Goal: Task Accomplishment & Management: Manage account settings

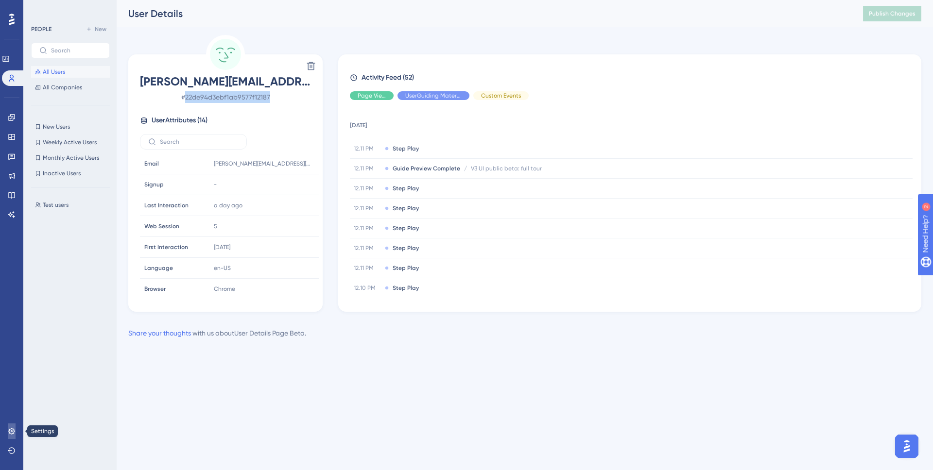
click at [14, 435] on icon at bounding box center [12, 432] width 8 height 8
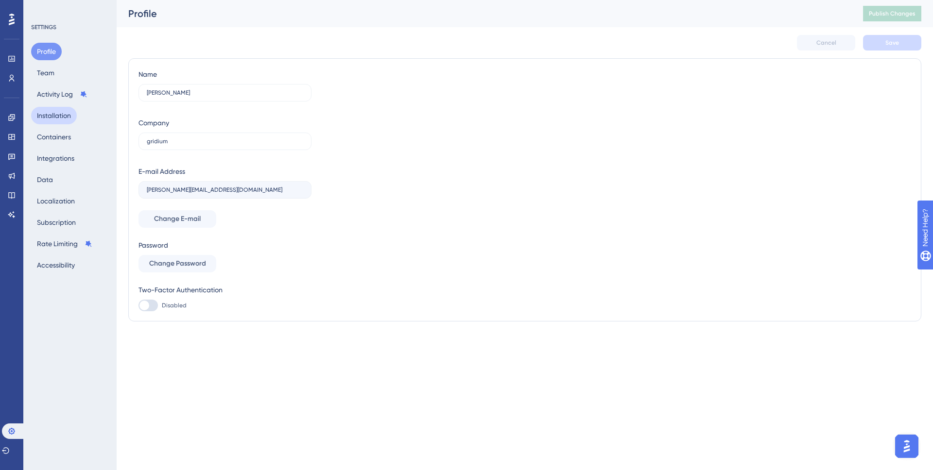
click at [44, 109] on button "Installation" at bounding box center [54, 115] width 46 height 17
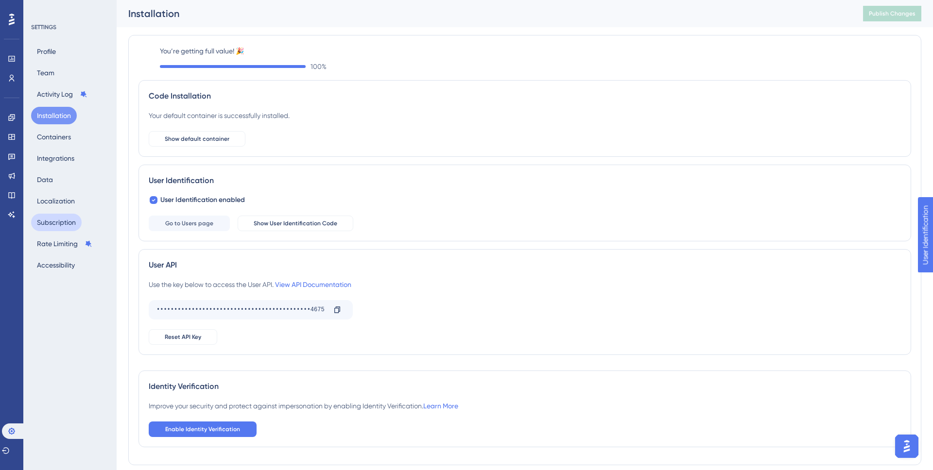
click at [47, 220] on button "Subscription" at bounding box center [56, 222] width 51 height 17
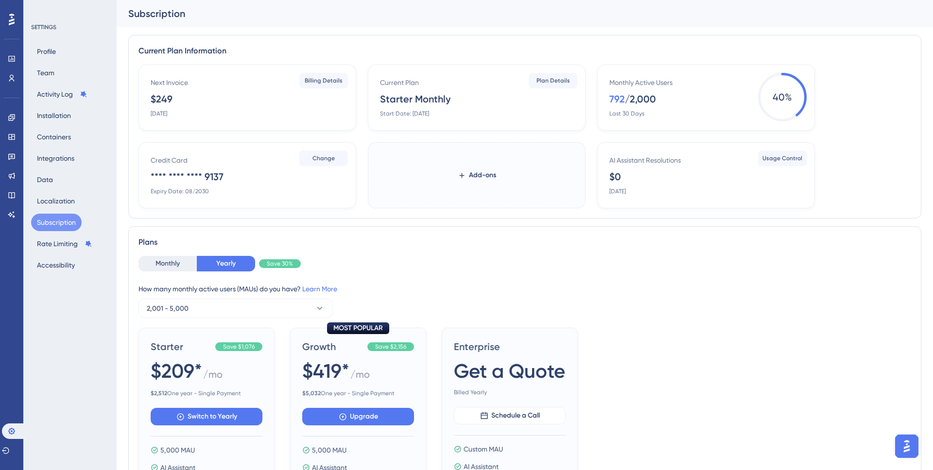
click at [497, 162] on label "Add-ons" at bounding box center [477, 175] width 218 height 66
click at [497, 167] on button "Add-ons" at bounding box center [476, 175] width 69 height 17
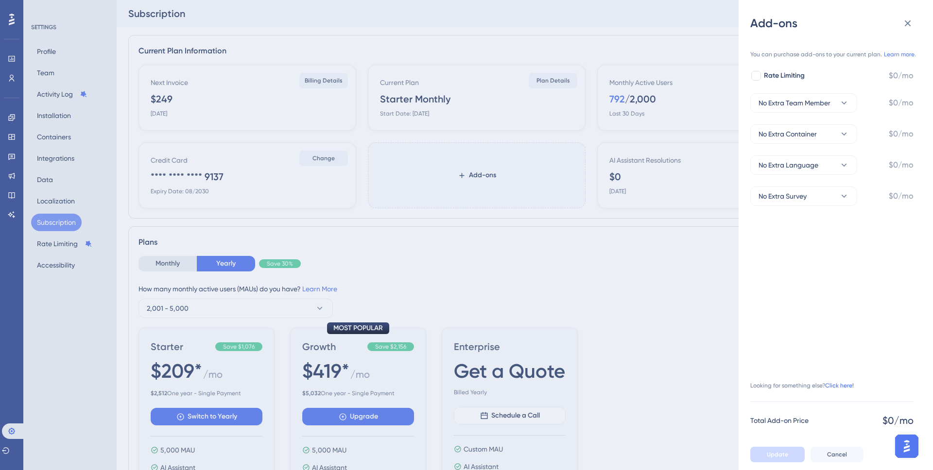
click at [837, 383] on link "Click here!" at bounding box center [839, 386] width 29 height 8
click at [671, 248] on div "Add-ons You can purchase add-ons to your current plan. Learn more. Rate Limitin…" at bounding box center [466, 235] width 933 height 470
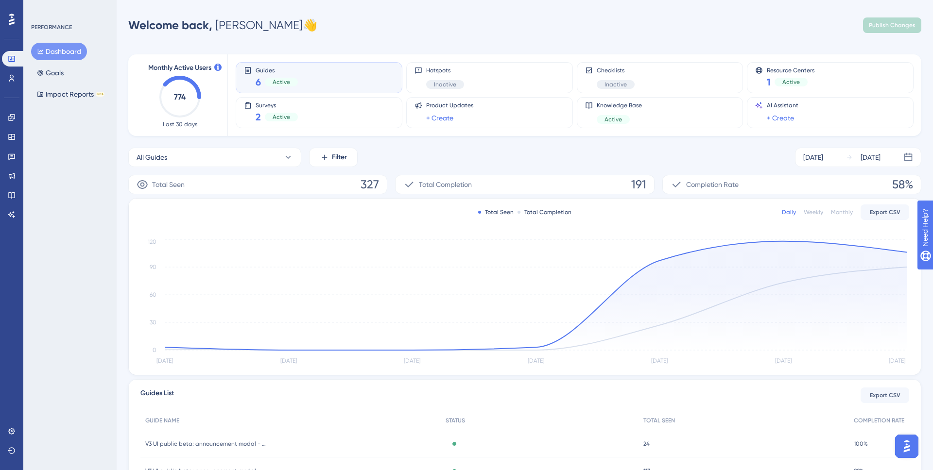
click at [0, 0] on div "Performance Users Engagement Widgets Feedback Product Updates Knowledge Base AI…" at bounding box center [0, 0] width 0 height 0
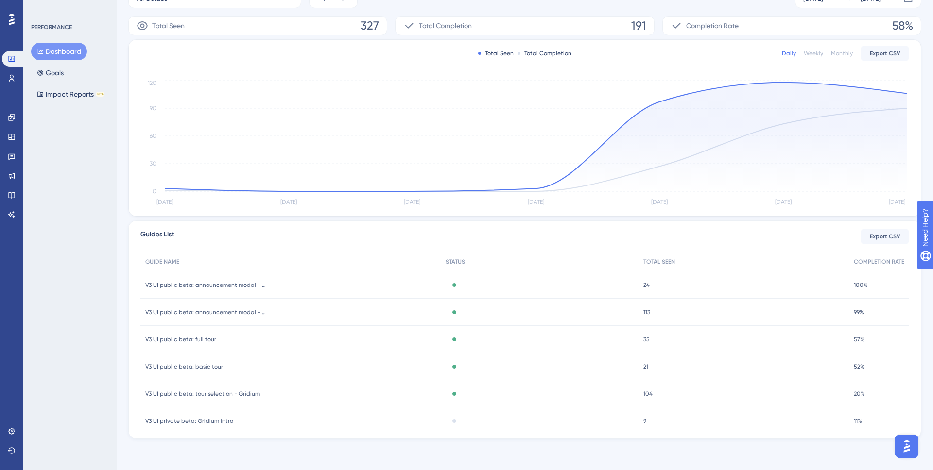
click at [645, 394] on span "104" at bounding box center [647, 394] width 9 height 8
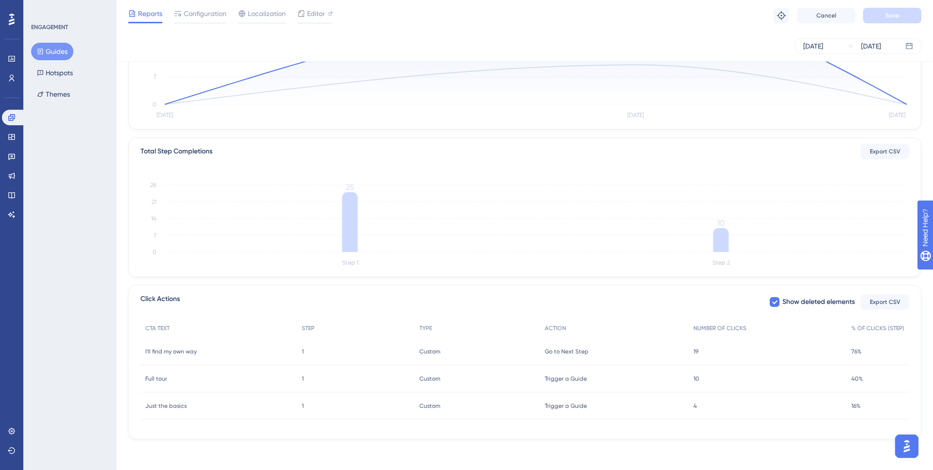
scroll to position [161, 0]
click at [775, 301] on icon at bounding box center [774, 302] width 5 height 4
click at [775, 301] on div at bounding box center [775, 302] width 10 height 10
checkbox input "true"
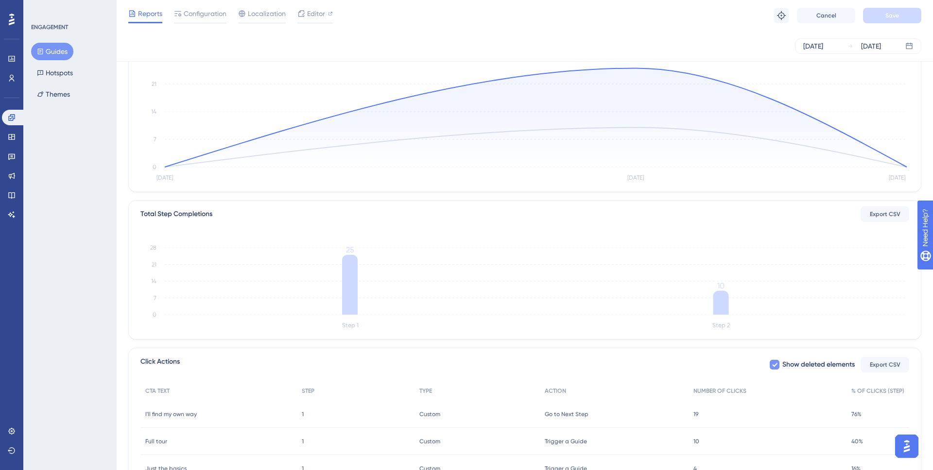
scroll to position [0, 0]
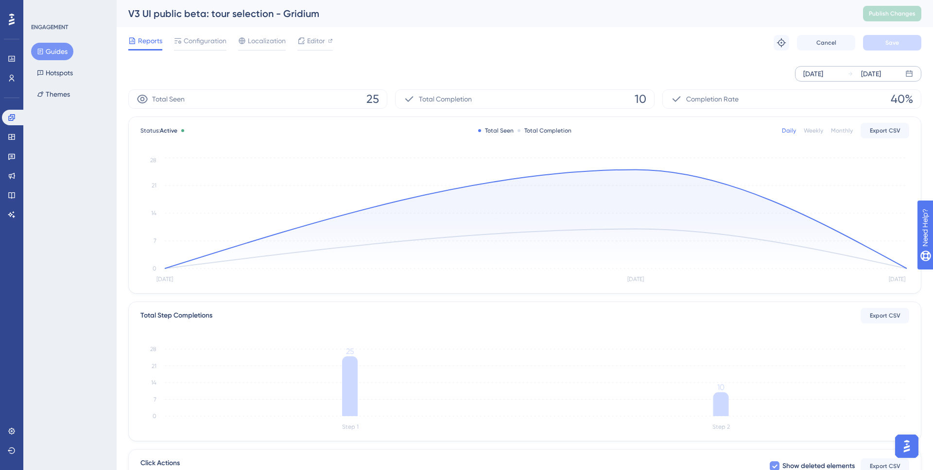
click at [823, 72] on div "Aug 26 2025" at bounding box center [813, 74] width 20 height 12
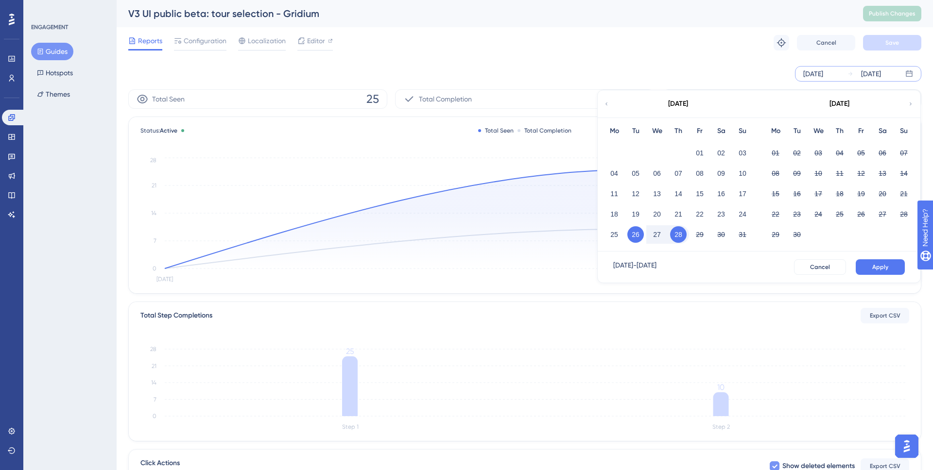
click at [592, 57] on div "Reports Configuration Localization Editor Troubleshoot Cancel Save" at bounding box center [524, 42] width 793 height 31
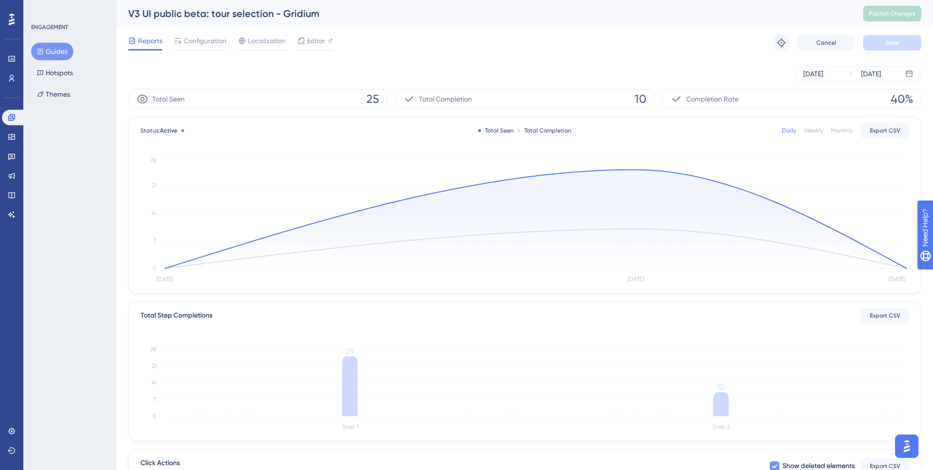
click at [15, 19] on div at bounding box center [12, 20] width 16 height 16
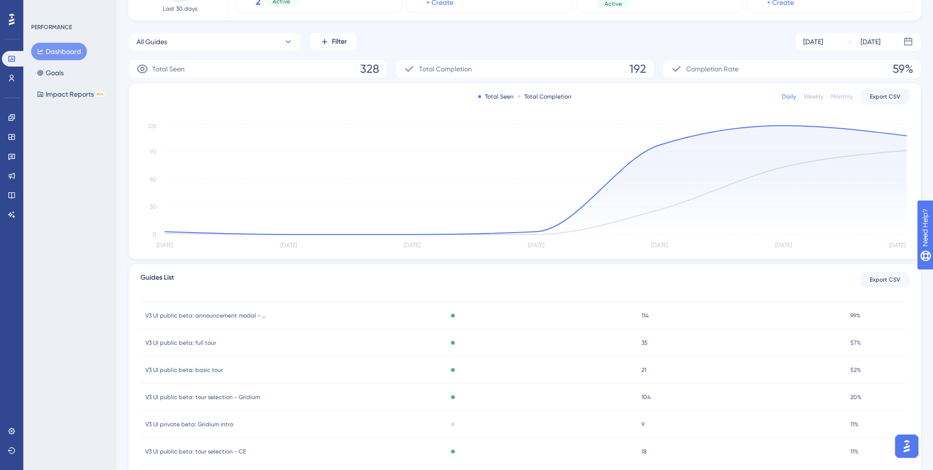
scroll to position [43, 0]
click at [646, 395] on span "104" at bounding box center [645, 395] width 9 height 8
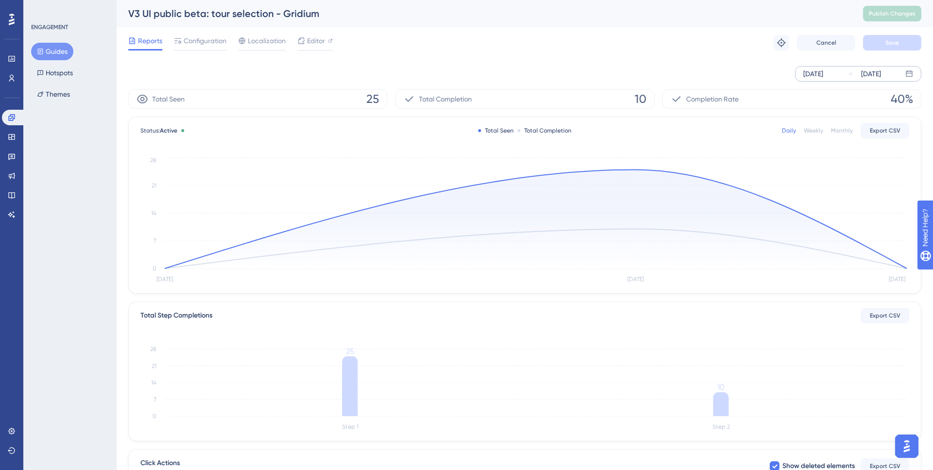
click at [817, 73] on div "Aug 26 2025" at bounding box center [813, 74] width 20 height 12
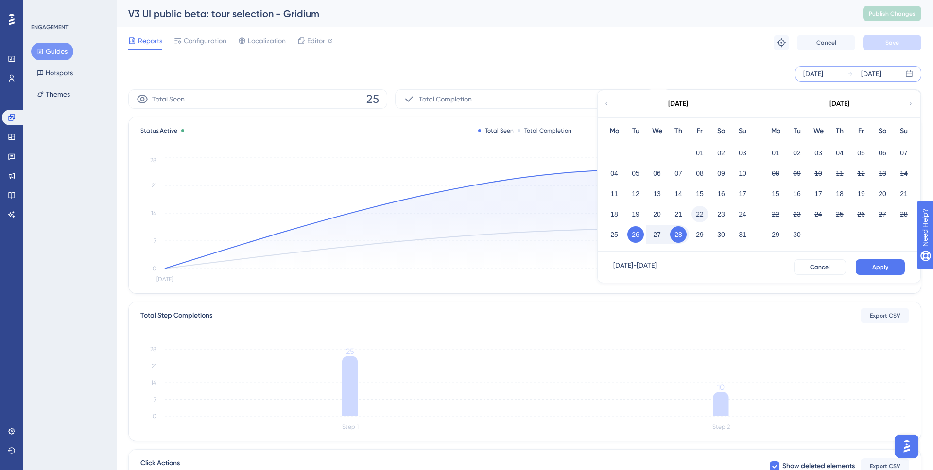
click at [699, 214] on button "22" at bounding box center [699, 214] width 17 height 17
click at [864, 260] on button "Apply" at bounding box center [880, 267] width 49 height 16
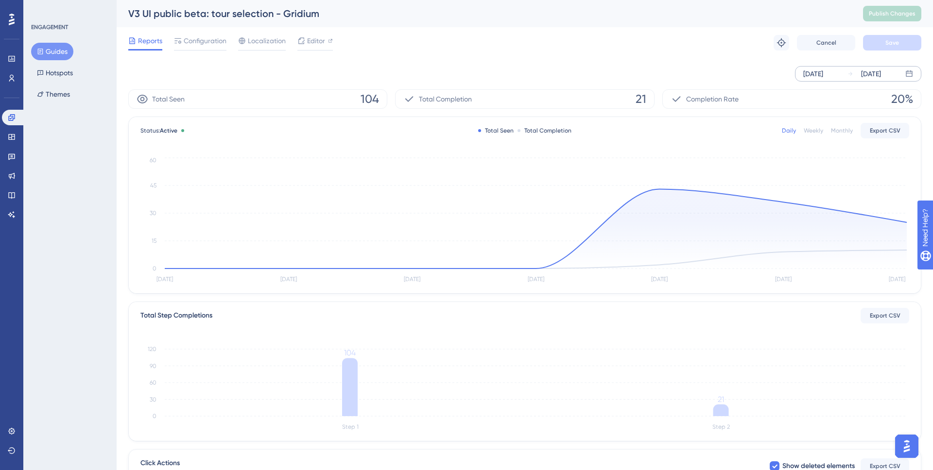
click at [821, 75] on div "Aug 22 2025" at bounding box center [813, 74] width 20 height 12
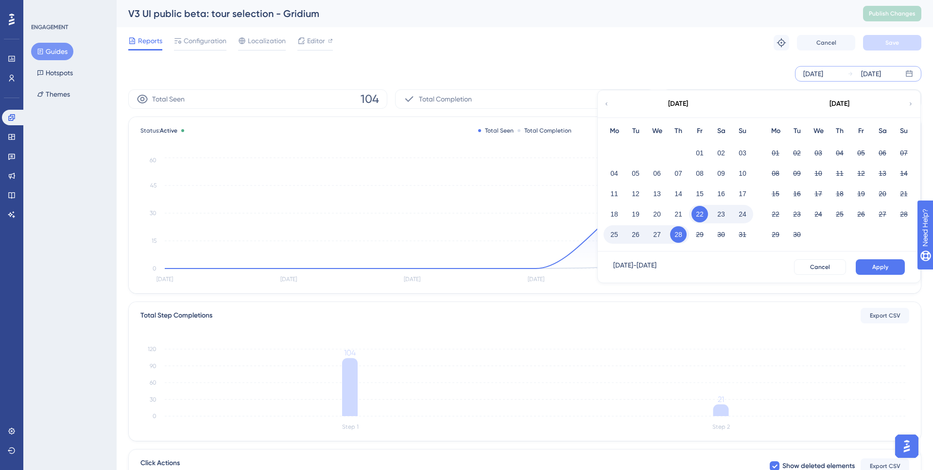
click at [634, 231] on button "26" at bounding box center [635, 234] width 17 height 17
click at [868, 266] on button "Apply" at bounding box center [880, 267] width 49 height 16
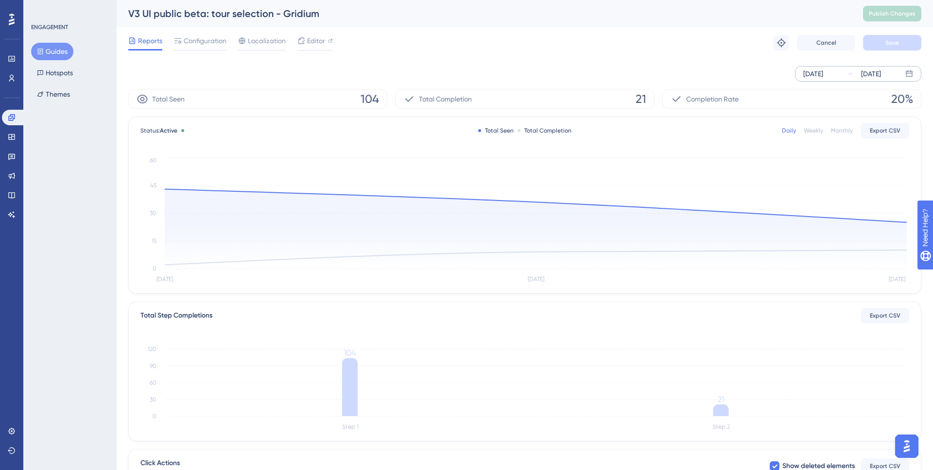
click at [9, 15] on icon at bounding box center [12, 20] width 6 height 12
